Goal: Find specific page/section: Locate a particular part of the current website

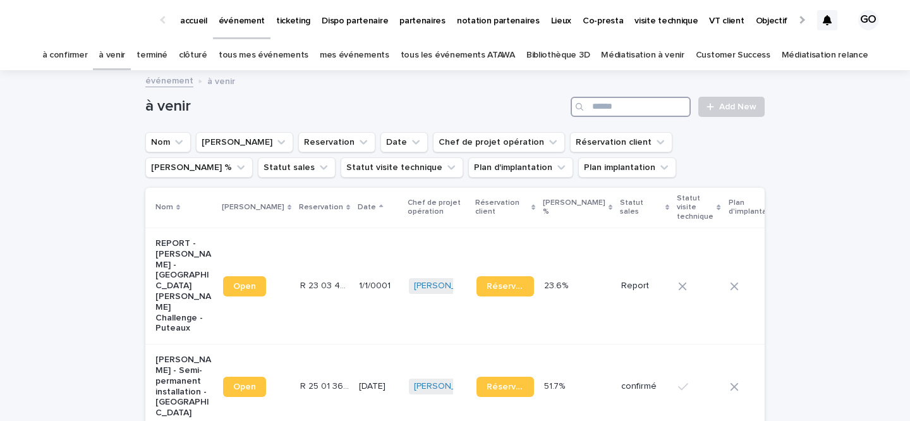
click at [661, 97] on input "Search" at bounding box center [630, 107] width 120 height 20
type input "***"
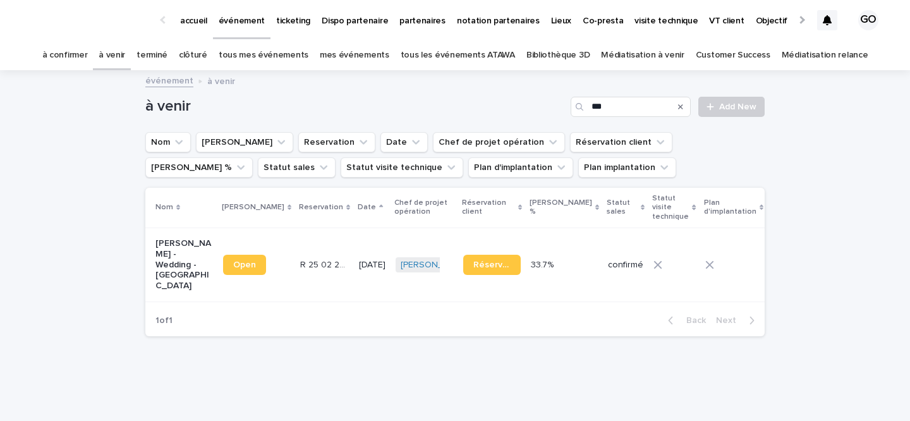
click at [170, 255] on p "[PERSON_NAME] - Wedding - [GEOGRAPHIC_DATA]" at bounding box center [183, 264] width 57 height 53
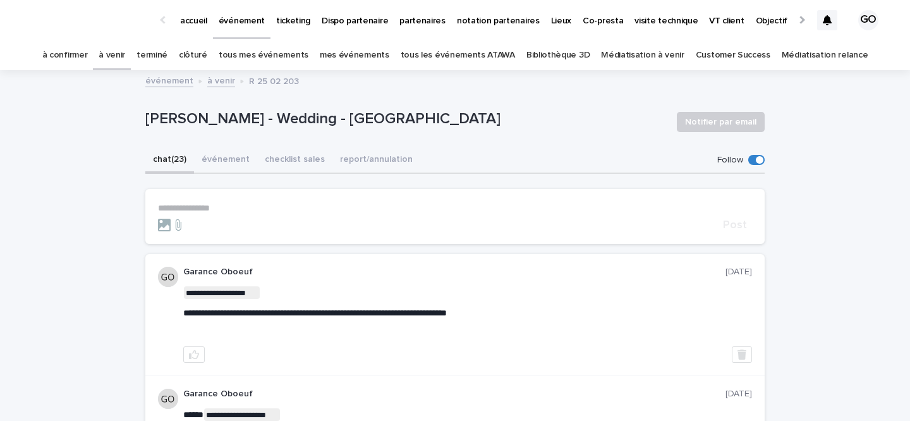
click at [223, 157] on button "événement" at bounding box center [225, 160] width 63 height 27
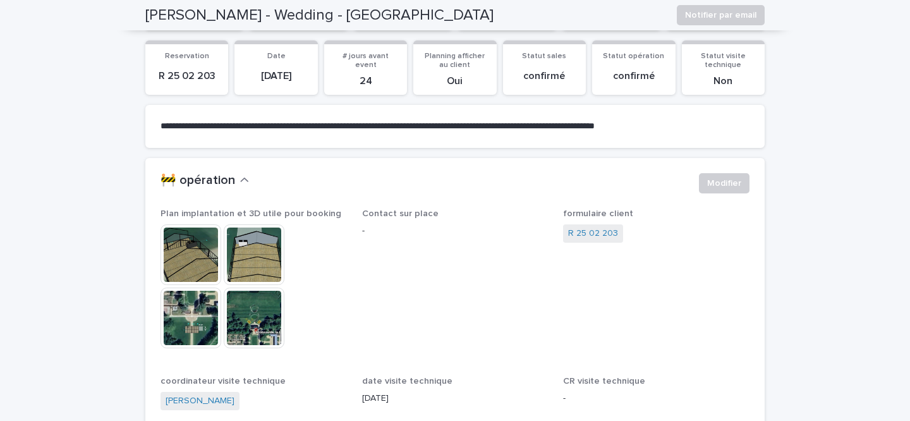
scroll to position [71, 0]
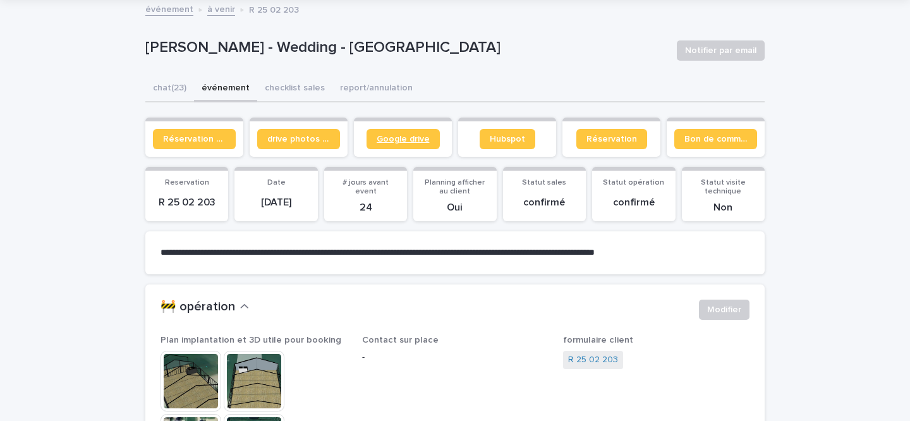
click at [421, 135] on span "Google drive" at bounding box center [403, 139] width 53 height 9
